Goal: Information Seeking & Learning: Learn about a topic

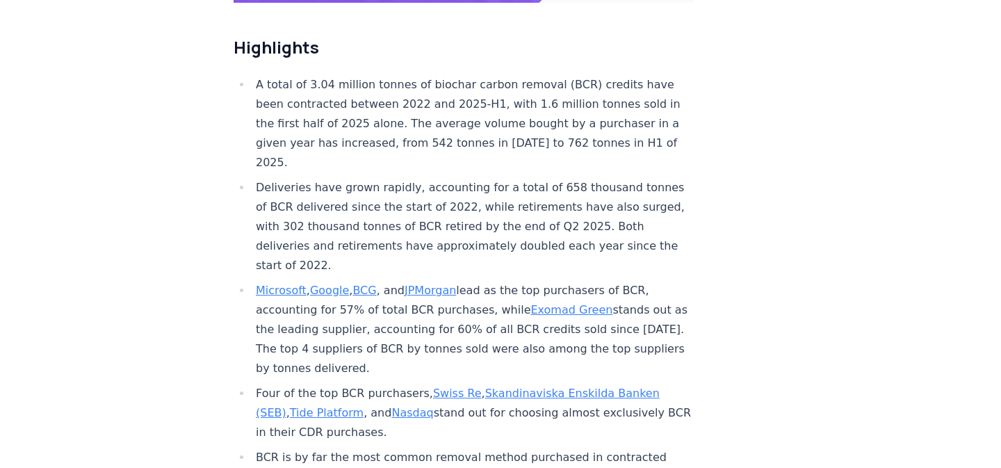
scroll to position [493, 0]
drag, startPoint x: 411, startPoint y: 152, endPoint x: 411, endPoint y: 200, distance: 48.0
click at [411, 200] on li "Deliveries have grown rapidly, accounting for a total of 658 thousand tonnes of…" at bounding box center [473, 225] width 442 height 97
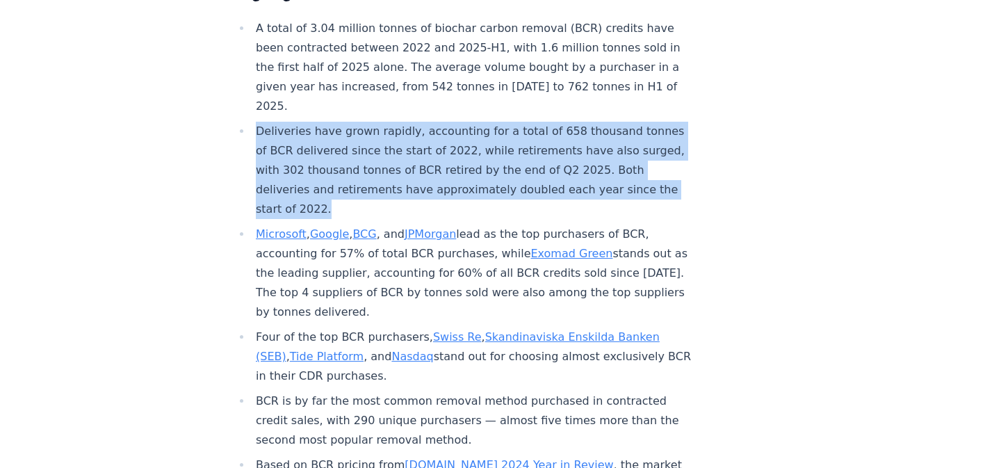
scroll to position [551, 0]
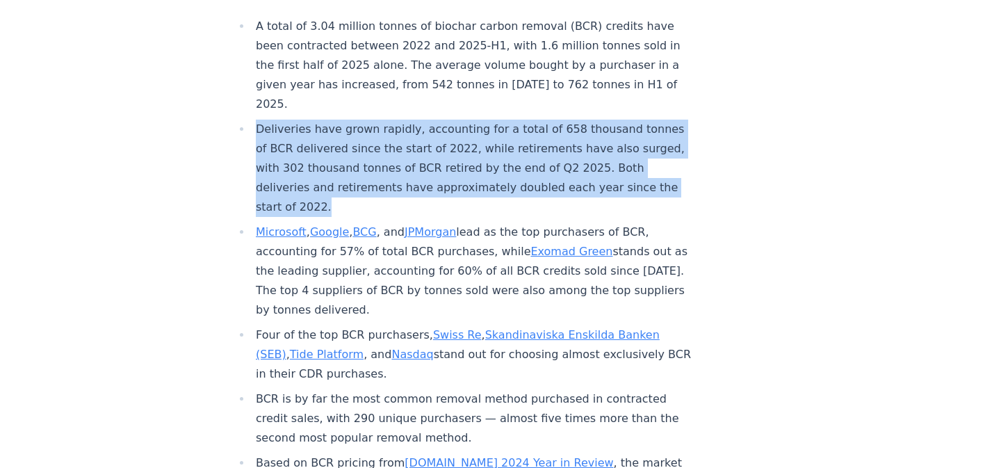
click at [411, 244] on li "Microsoft , Google , BCG , and JPMorgan lead as the top purchasers of BCR, acco…" at bounding box center [473, 271] width 442 height 97
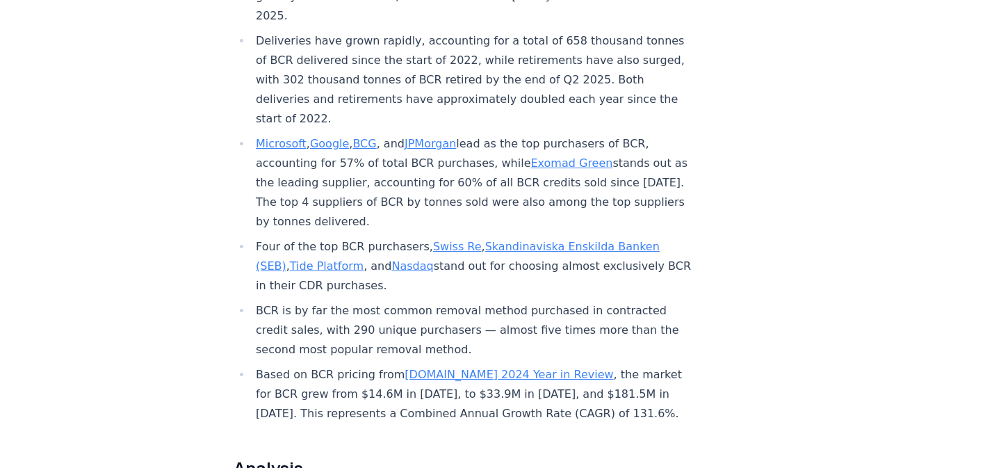
scroll to position [638, 0]
click at [380, 302] on li "BCR is by far the most common removal method purchased in contracted credit sal…" at bounding box center [473, 331] width 442 height 58
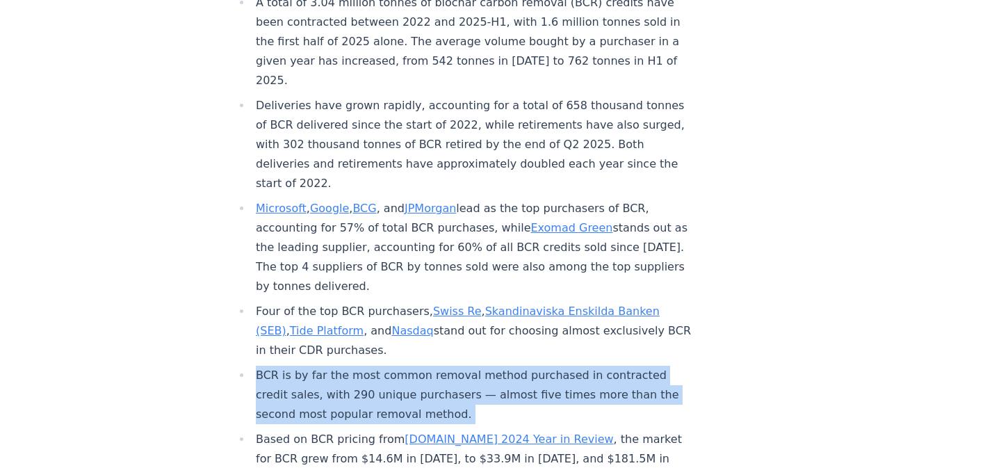
scroll to position [574, 0]
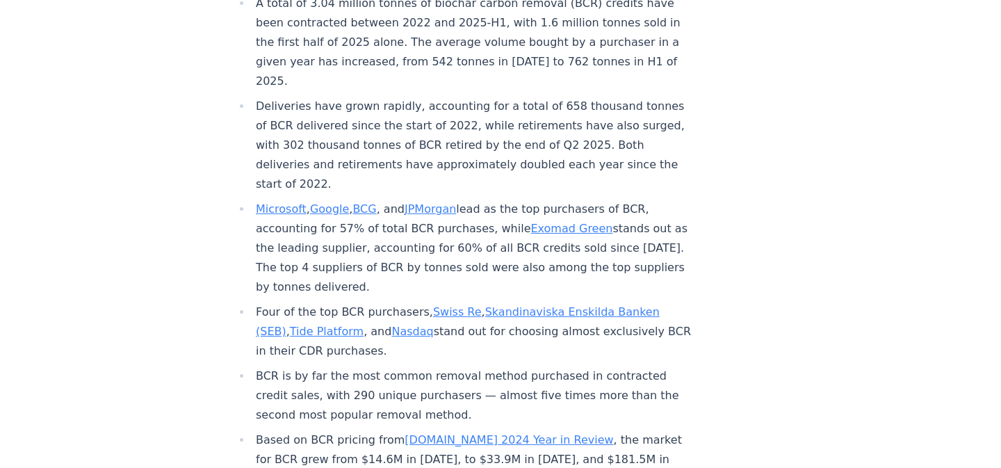
click at [375, 310] on li "Four of the top BCR purchasers, Swiss Re , Skandinaviska Enskilda Banken (SEB) …" at bounding box center [473, 332] width 442 height 58
drag, startPoint x: 369, startPoint y: 310, endPoint x: 253, endPoint y: 168, distance: 182.9
click at [253, 168] on ul "A total of 3.04 million tonnes of biochar carbon removal (BCR) credits have bee…" at bounding box center [464, 241] width 460 height 495
copy ul "Microsoft , Google , BCG , and JPMorgan lead as the top purchasers of BCR, acco…"
click at [440, 97] on li "Deliveries have grown rapidly, accounting for a total of 658 thousand tonnes of…" at bounding box center [473, 145] width 442 height 97
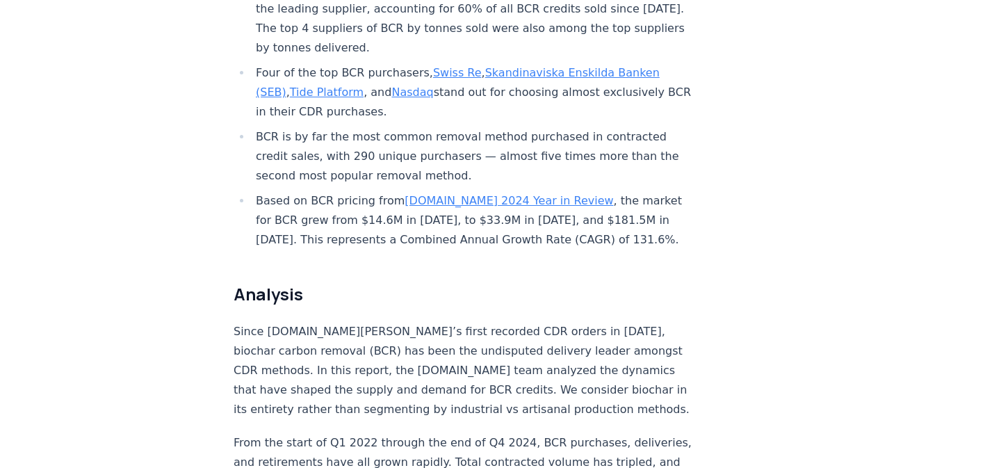
scroll to position [852, 0]
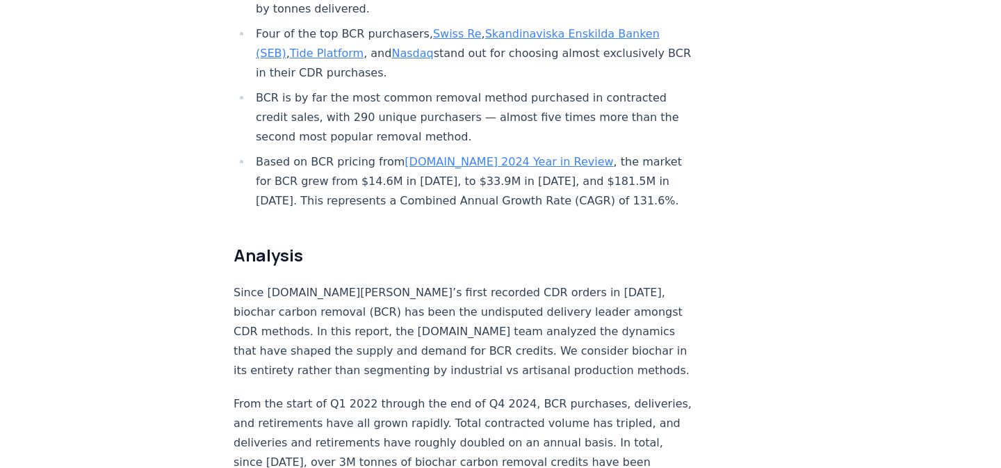
click at [392, 47] on link "Nasdaq" at bounding box center [413, 53] width 42 height 13
